Goal: Navigation & Orientation: Find specific page/section

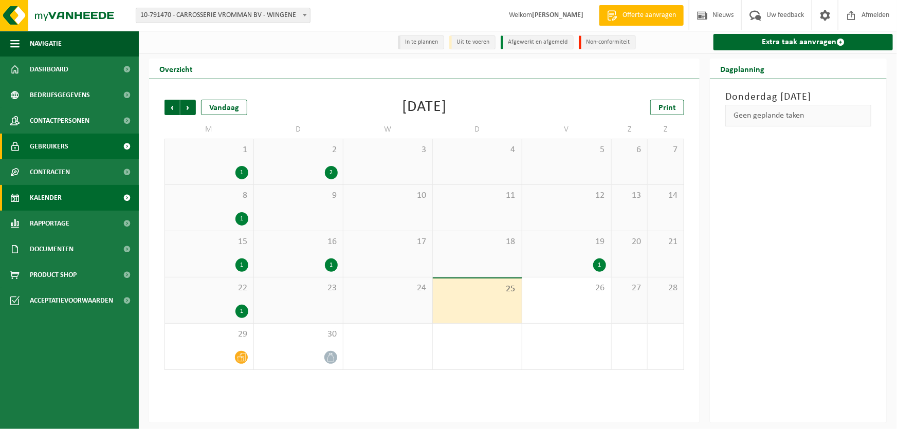
click at [72, 146] on link "Gebruikers" at bounding box center [69, 147] width 139 height 26
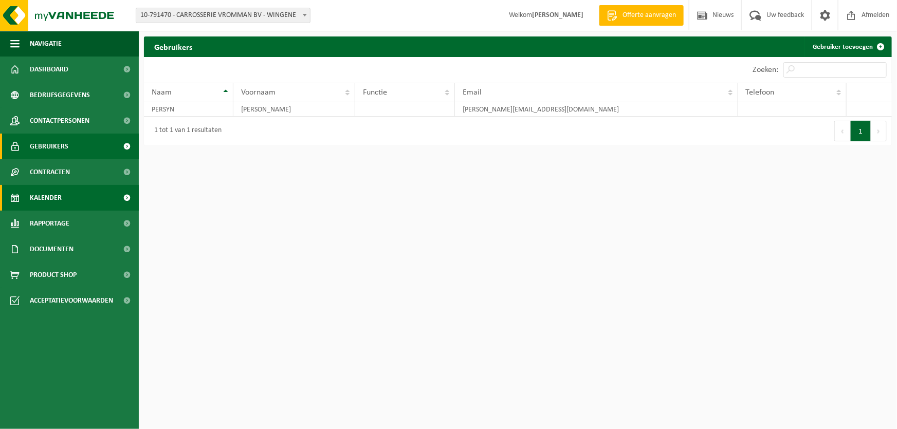
click at [81, 201] on link "Kalender" at bounding box center [69, 198] width 139 height 26
